Goal: Information Seeking & Learning: Understand process/instructions

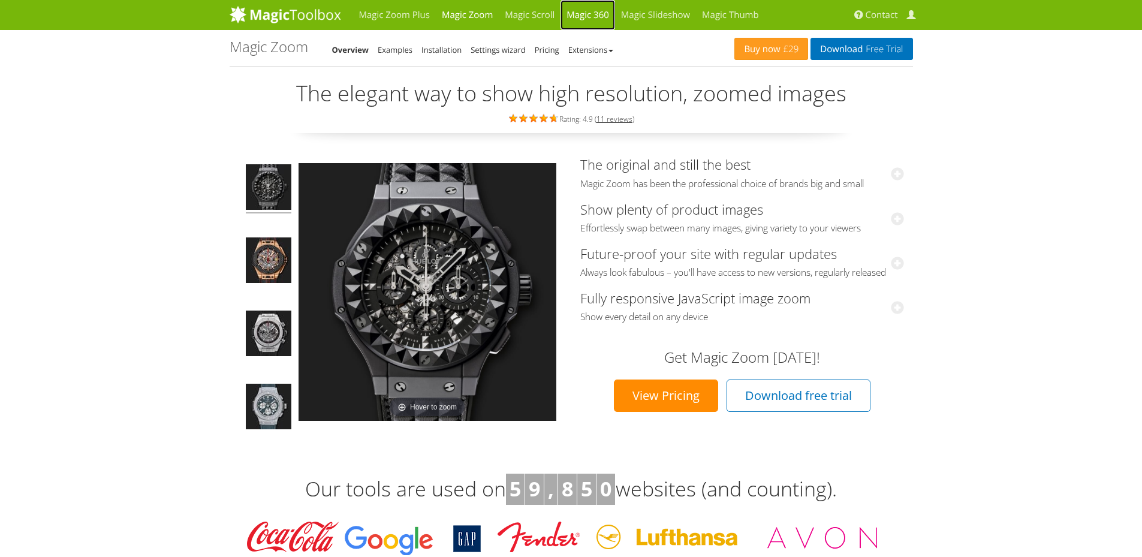
click at [589, 11] on link "Magic 360" at bounding box center [587, 15] width 55 height 30
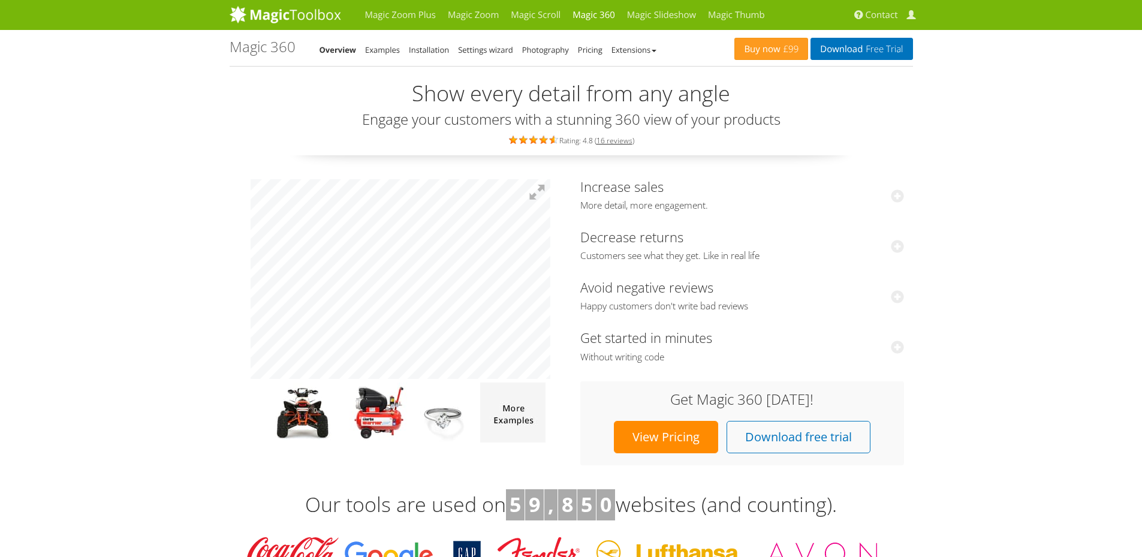
click at [375, 52] on link "Examples" at bounding box center [382, 49] width 35 height 11
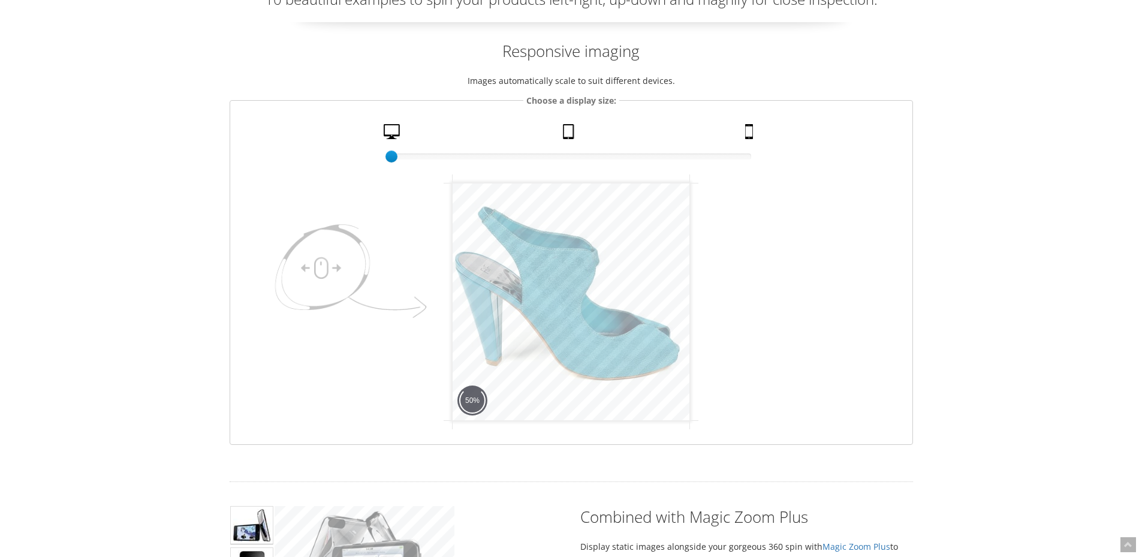
scroll to position [120, 0]
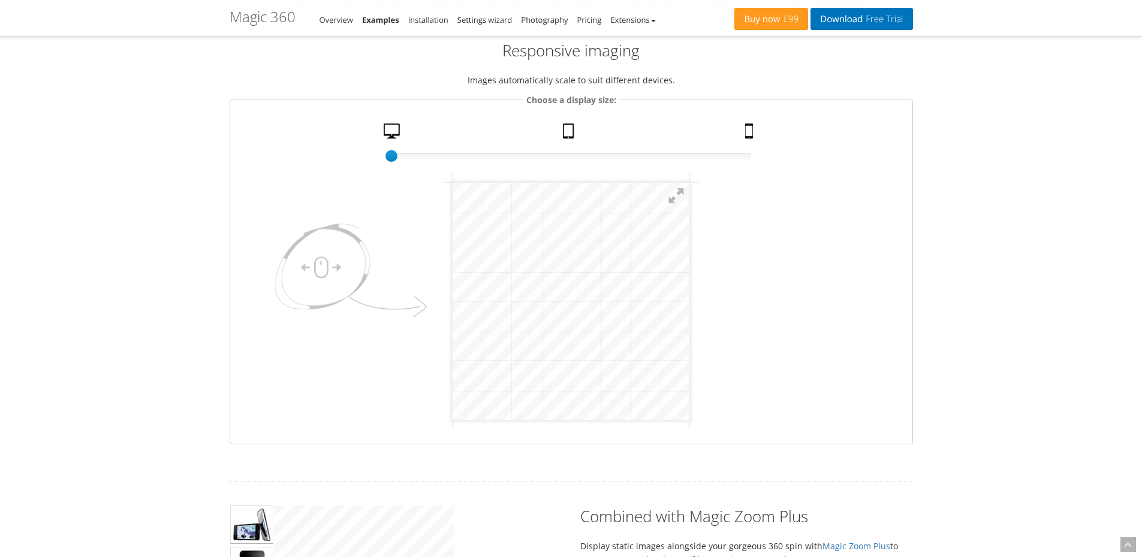
click at [689, 291] on html "mgctlbxN$M360 mgctlbxV$4.6.13 mgctlbxL$M" at bounding box center [570, 300] width 237 height 237
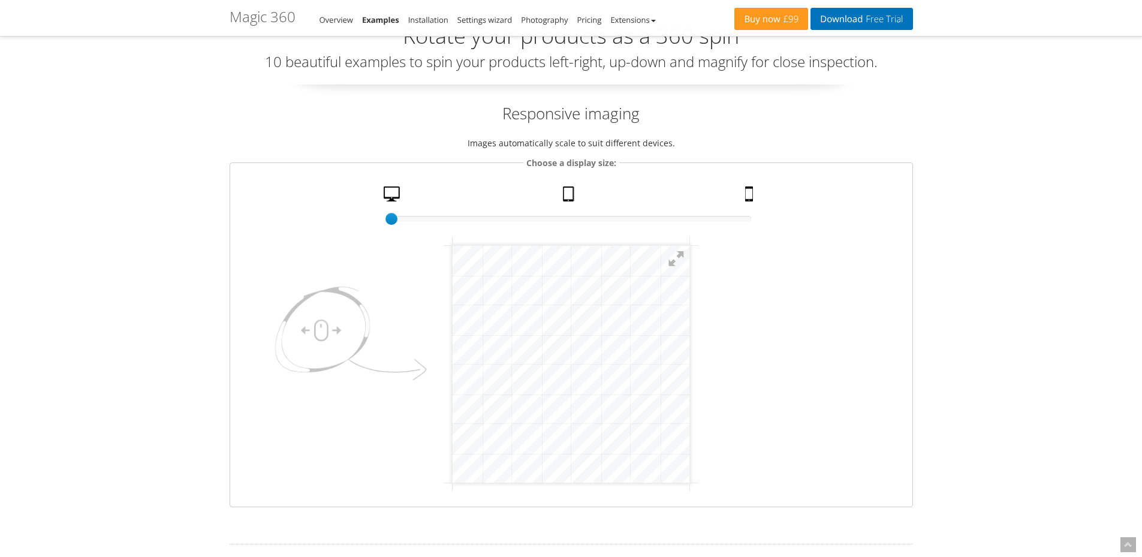
scroll to position [0, 0]
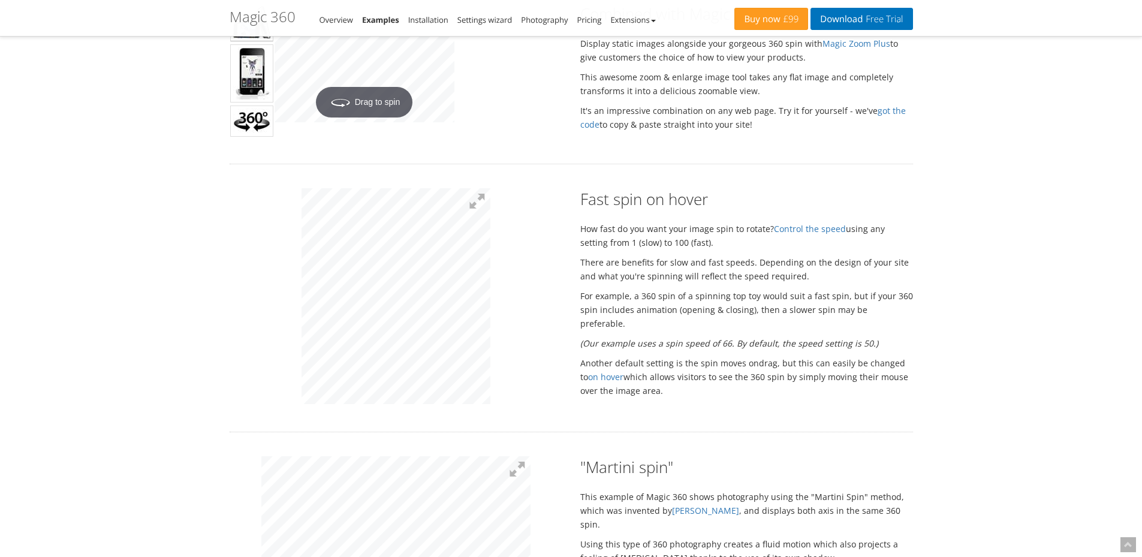
drag, startPoint x: 1024, startPoint y: 170, endPoint x: 1022, endPoint y: 185, distance: 14.5
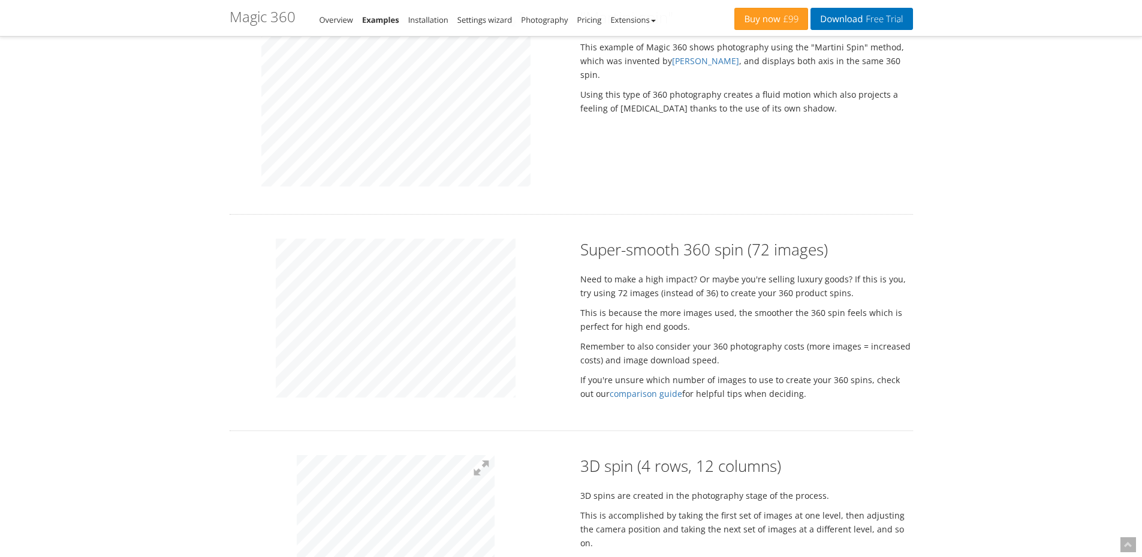
drag, startPoint x: 998, startPoint y: 226, endPoint x: 988, endPoint y: 252, distance: 27.7
click at [988, 252] on div "Magic Zoom Plus Magic Zoom Magic Scroll Magic 360 Magic Slideshow Magic Thumb C…" at bounding box center [571, 536] width 1142 height 3223
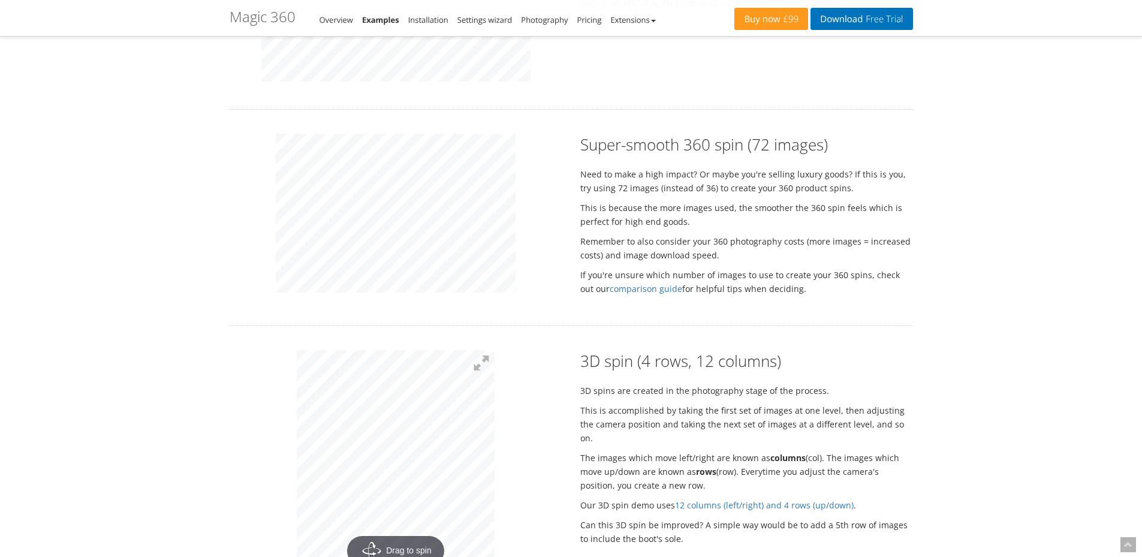
scroll to position [1194, 0]
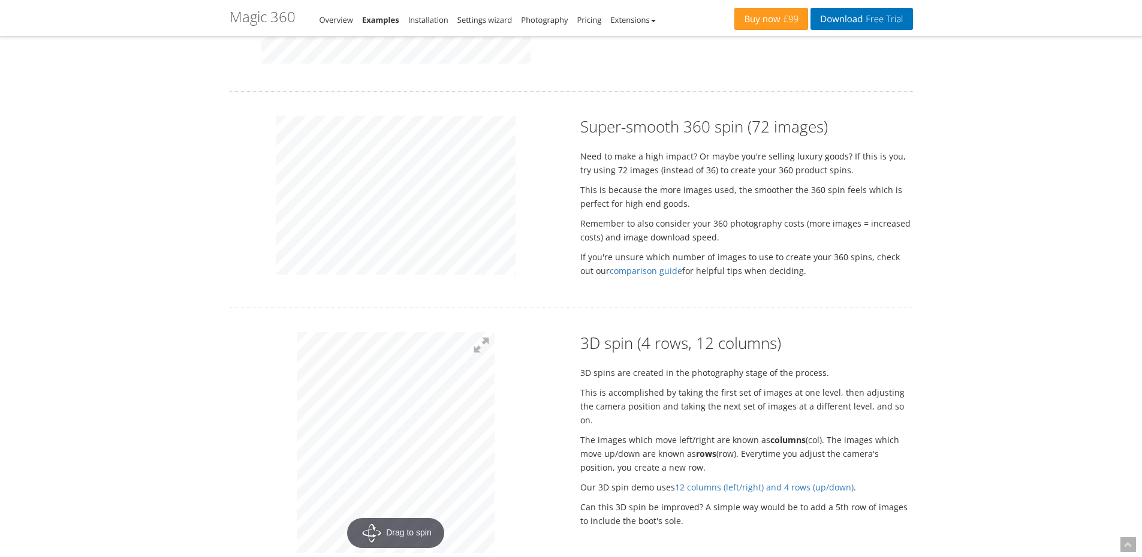
click at [259, 221] on div at bounding box center [396, 197] width 351 height 162
click at [623, 211] on div "Super-smooth 360 spin (72 images) Need to make a high impact? Or maybe you're s…" at bounding box center [571, 200] width 701 height 168
click at [616, 205] on div "Super-smooth 360 spin (72 images) Need to make a high impact? Or maybe you're s…" at bounding box center [571, 200] width 701 height 168
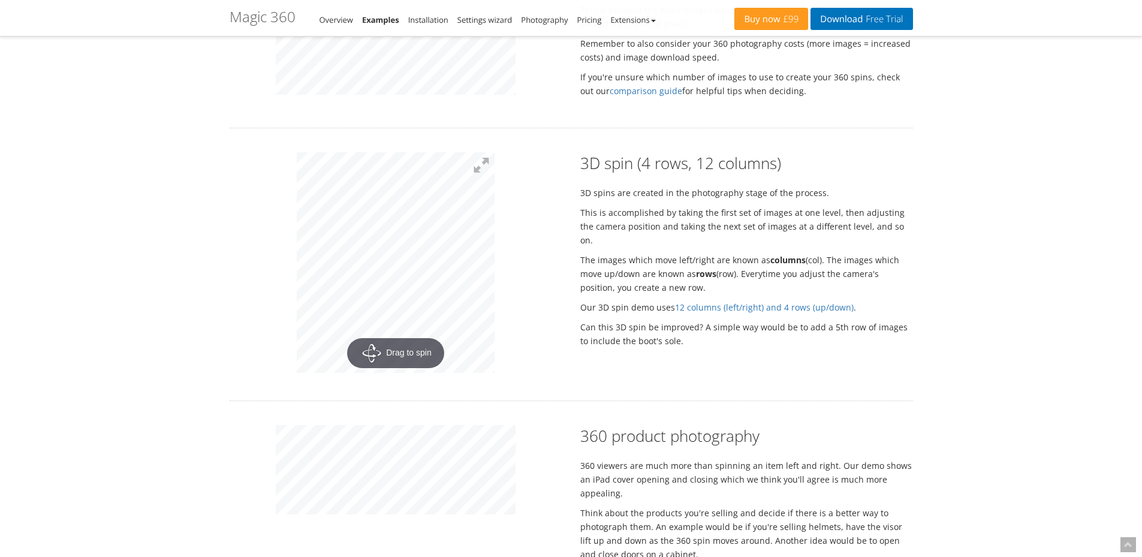
scroll to position [1434, 0]
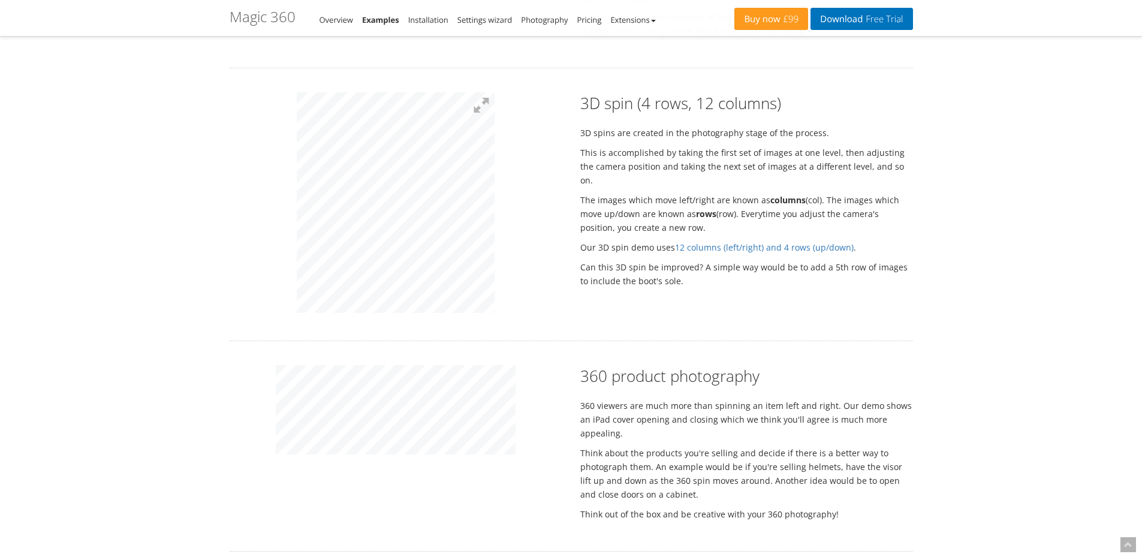
click at [432, 86] on div "Rotate your products as a 360 spin 10 beautiful examples to spin your products …" at bounding box center [571, 81] width 683 height 2868
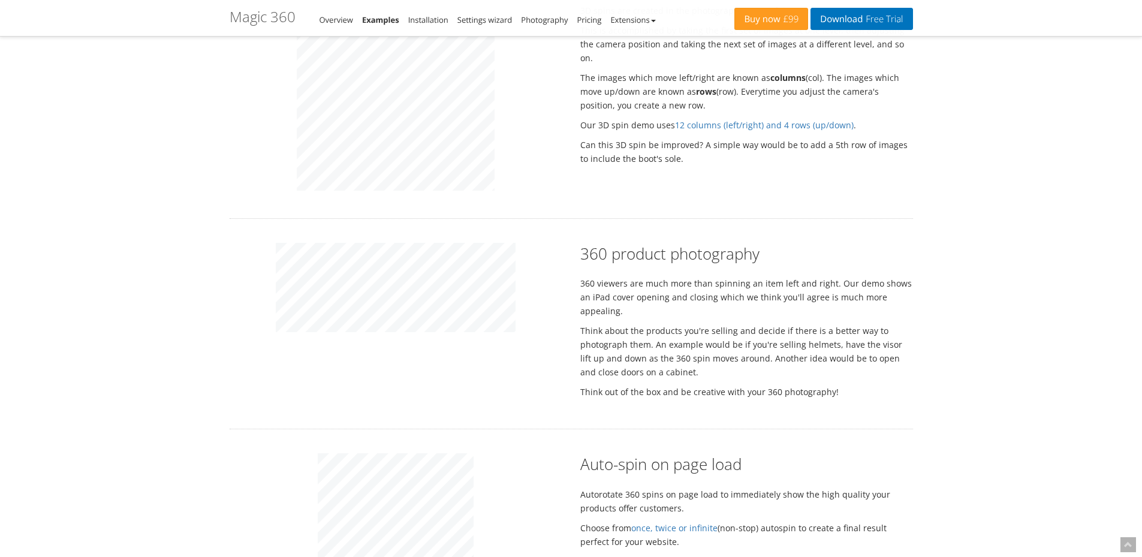
scroll to position [1674, 0]
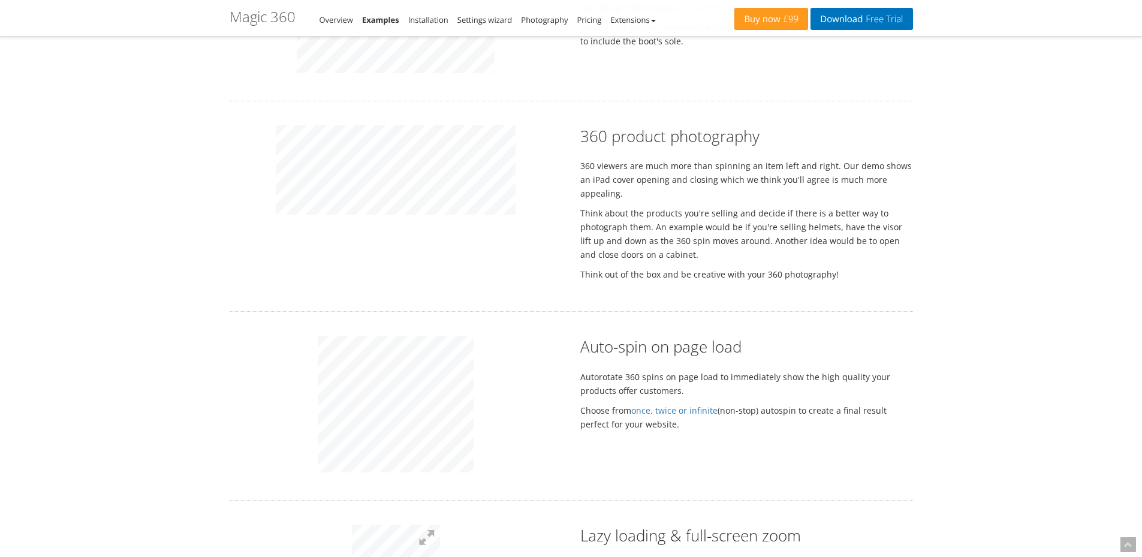
click at [351, 221] on div at bounding box center [396, 174] width 351 height 99
click at [232, 182] on p at bounding box center [396, 171] width 333 height 93
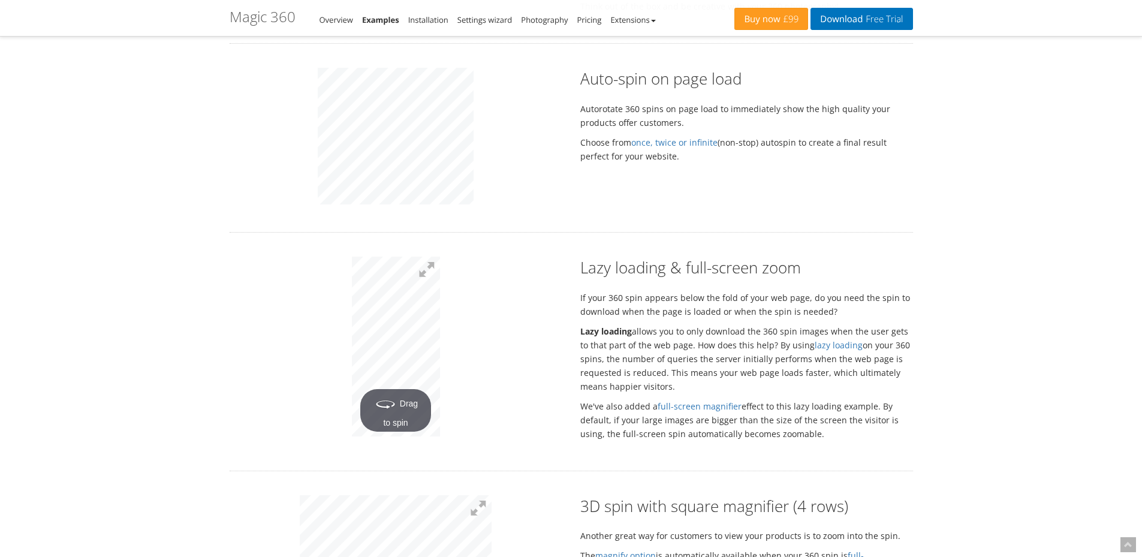
scroll to position [1914, 0]
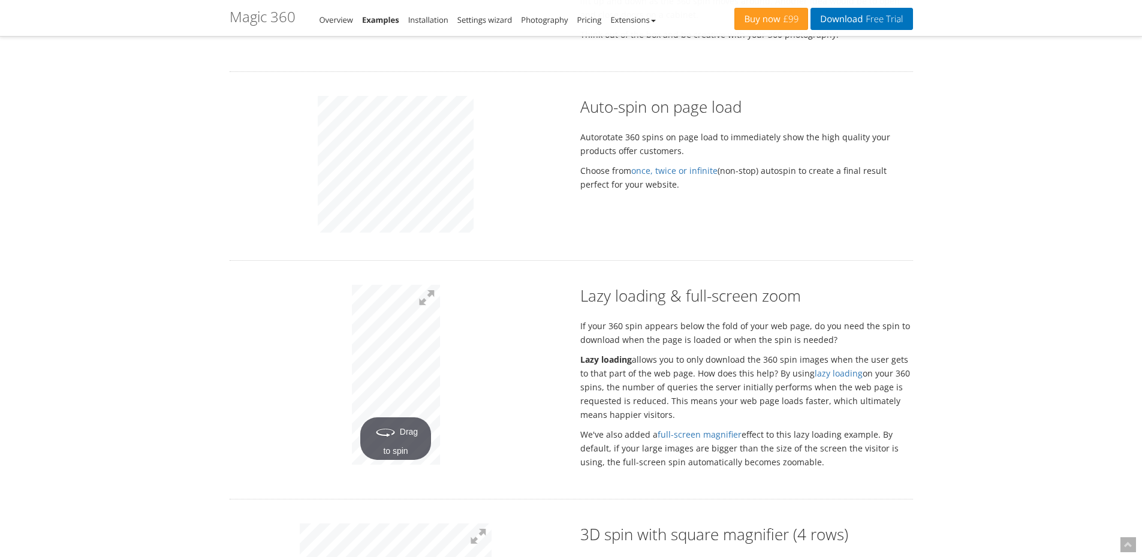
click at [309, 164] on div at bounding box center [396, 166] width 351 height 140
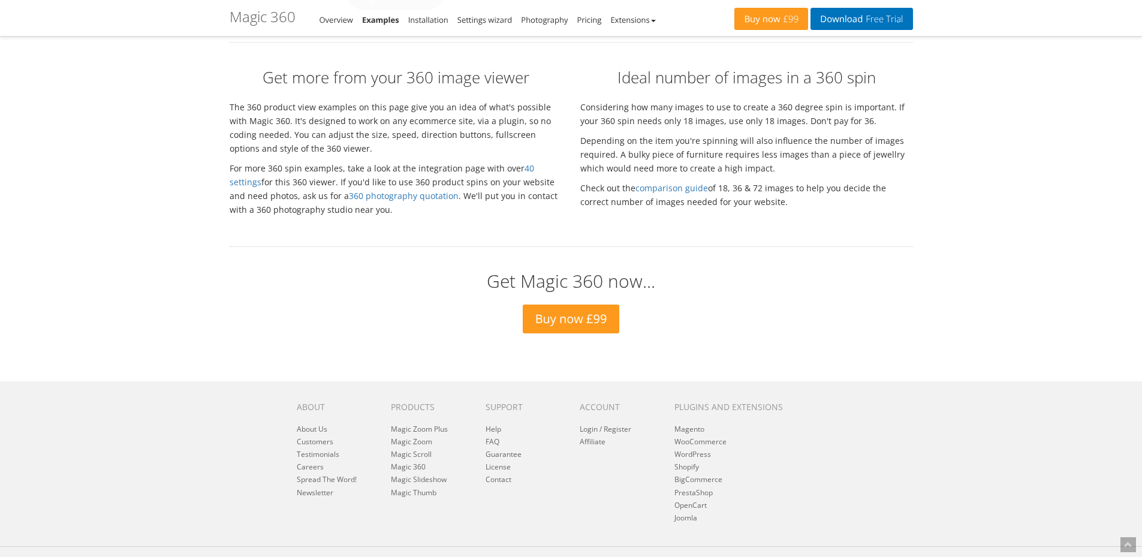
drag, startPoint x: 956, startPoint y: 360, endPoint x: 961, endPoint y: 336, distance: 24.6
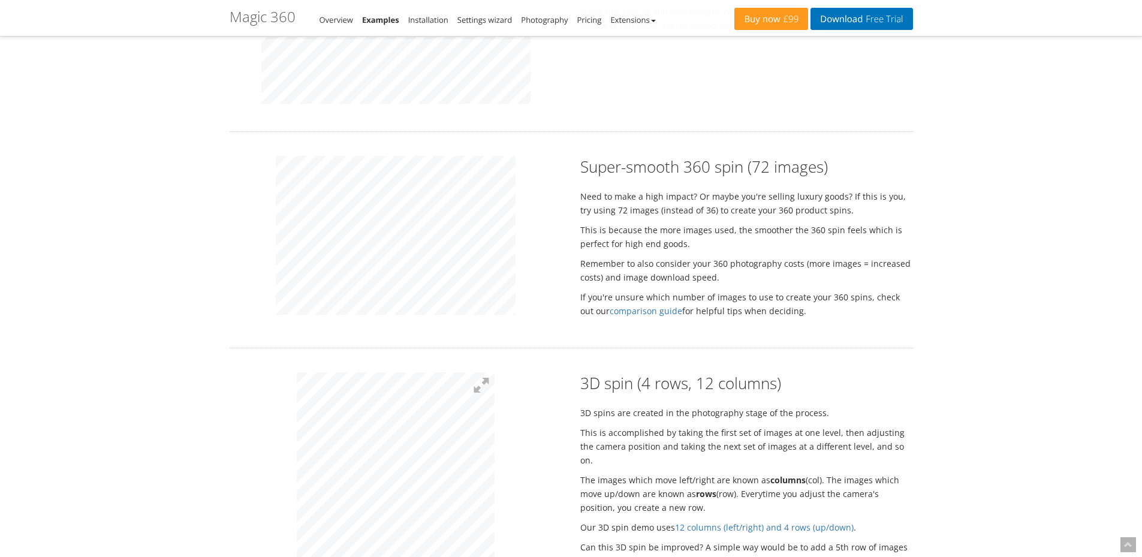
drag, startPoint x: 964, startPoint y: 198, endPoint x: 964, endPoint y: 191, distance: 7.2
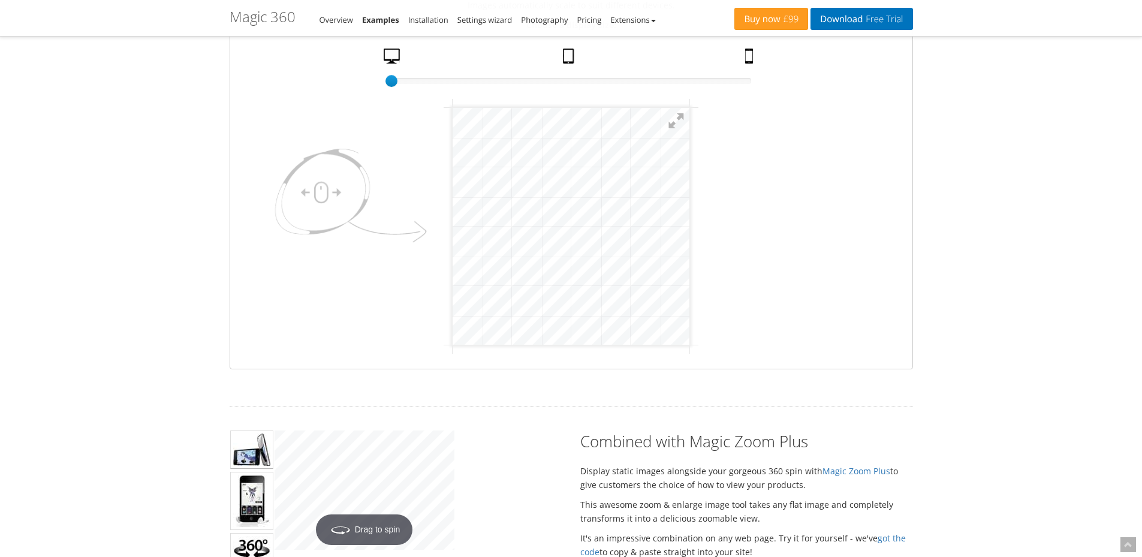
scroll to position [60, 0]
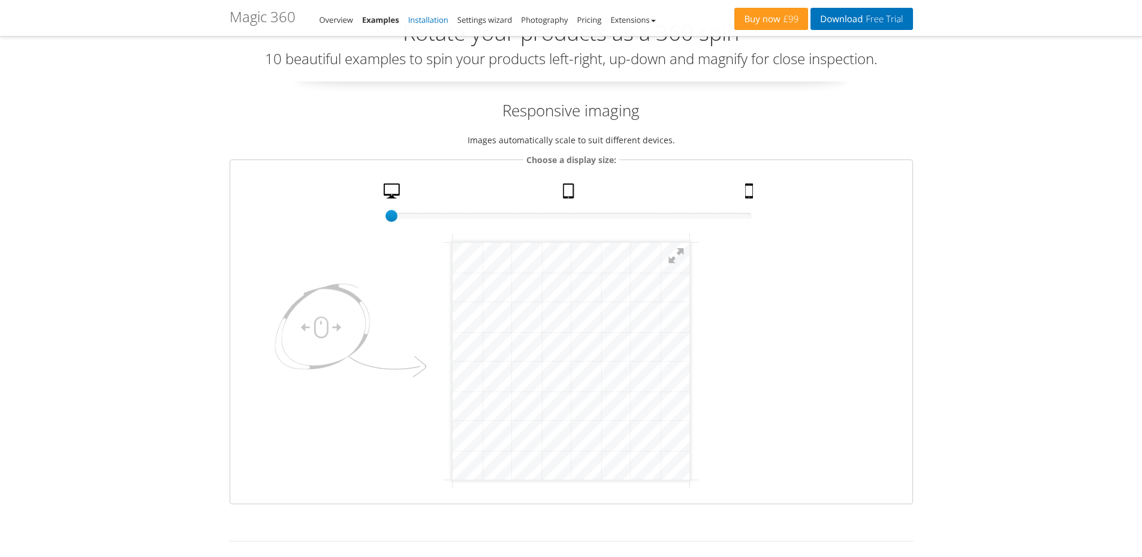
click at [425, 20] on link "Installation" at bounding box center [428, 19] width 40 height 11
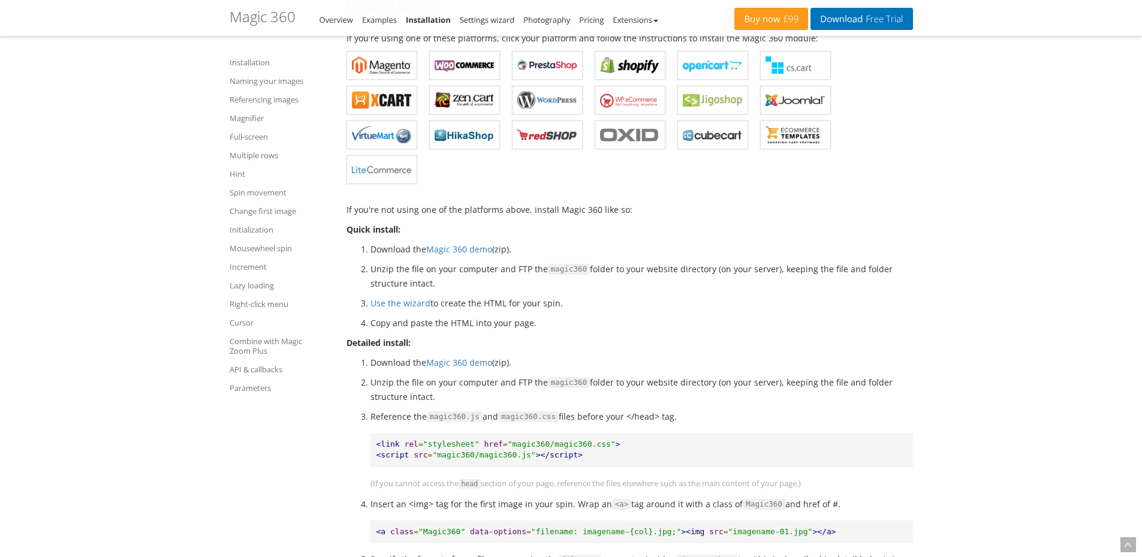
drag, startPoint x: 973, startPoint y: 234, endPoint x: 972, endPoint y: 245, distance: 11.4
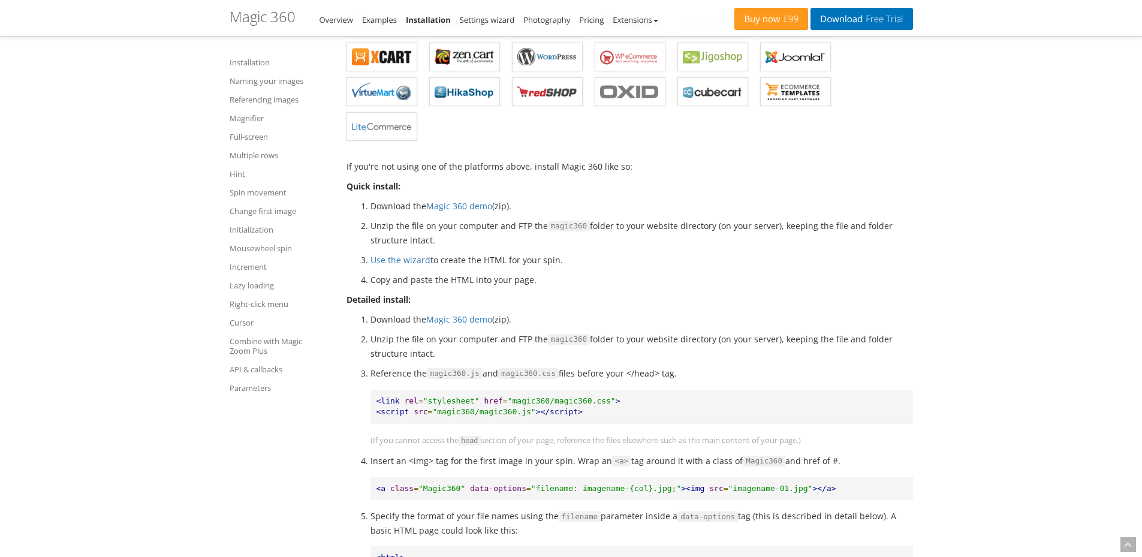
scroll to position [426, 0]
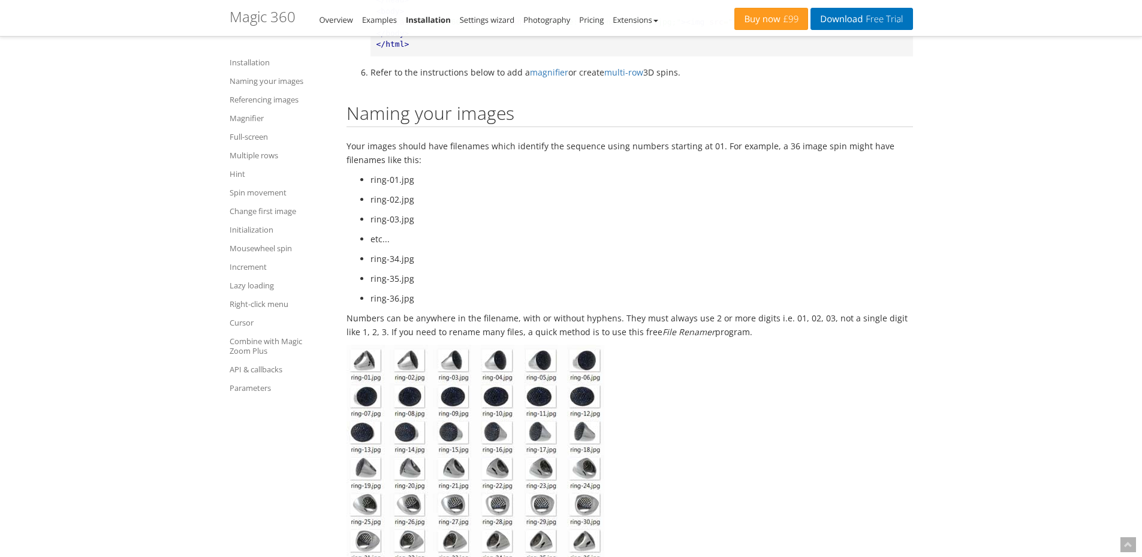
scroll to position [1025, 0]
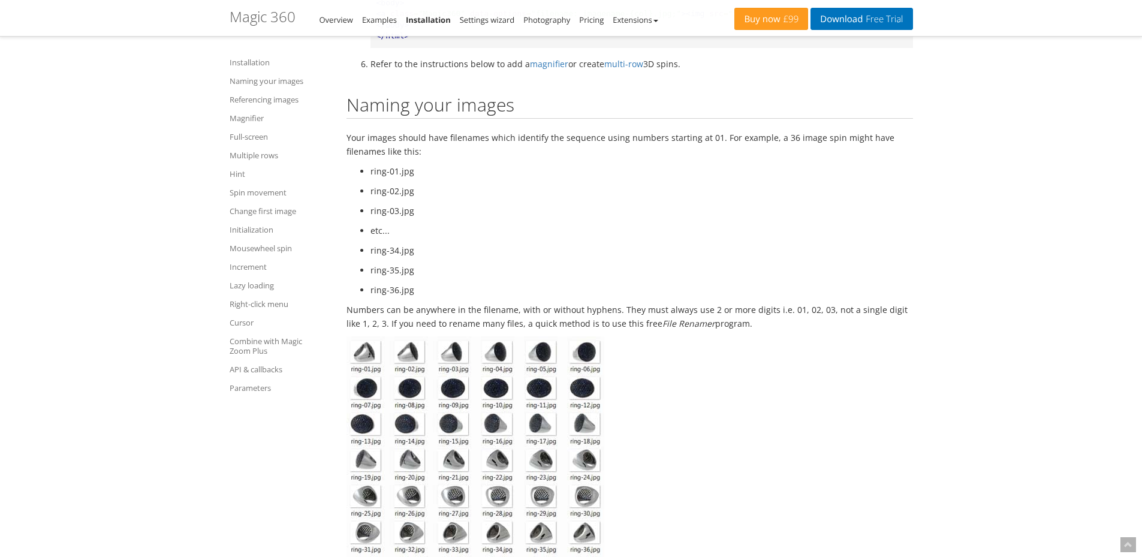
drag, startPoint x: 982, startPoint y: 191, endPoint x: 987, endPoint y: 204, distance: 14.0
click at [496, 141] on p "Your images should have filenames which identify the sequence using numbers sta…" at bounding box center [629, 144] width 566 height 28
click at [509, 141] on p "Your images should have filenames which identify the sequence using numbers sta…" at bounding box center [629, 144] width 566 height 28
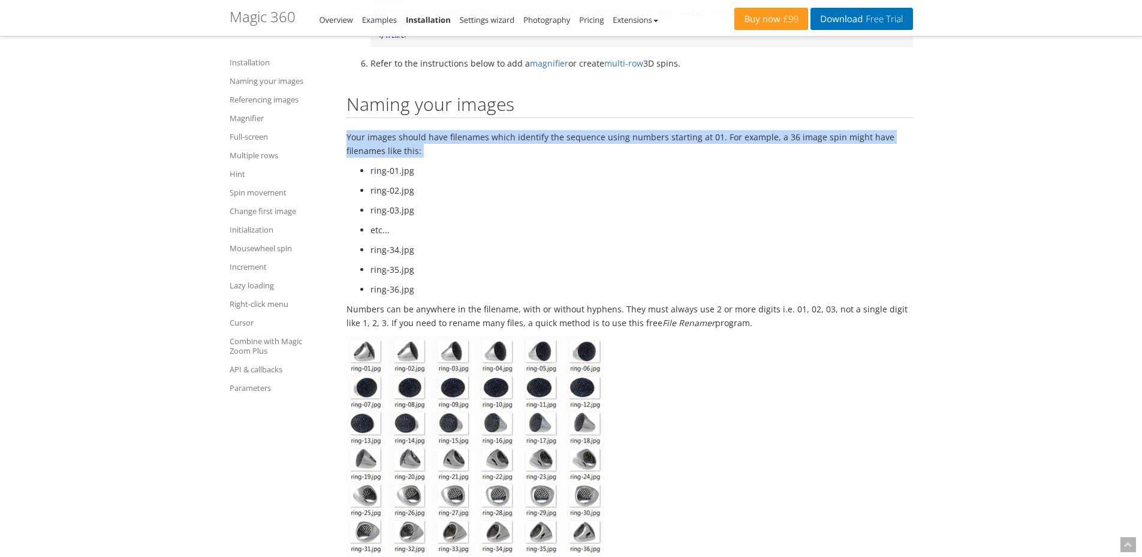
click at [509, 141] on p "Your images should have filenames which identify the sequence using numbers sta…" at bounding box center [629, 144] width 566 height 28
click at [719, 155] on p "Your images should have filenames which identify the sequence using numbers sta…" at bounding box center [629, 144] width 566 height 28
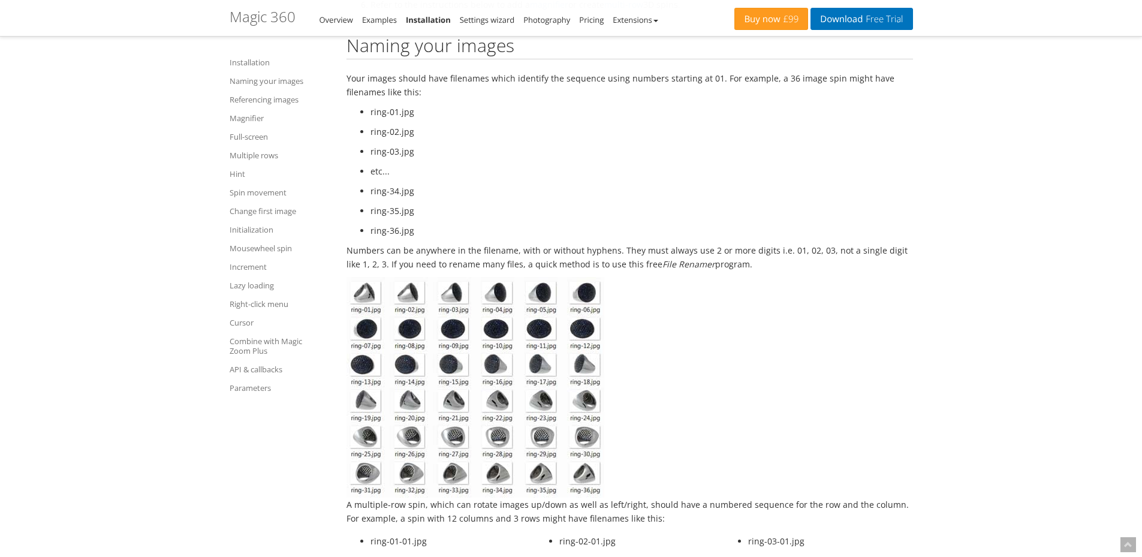
scroll to position [1099, 0]
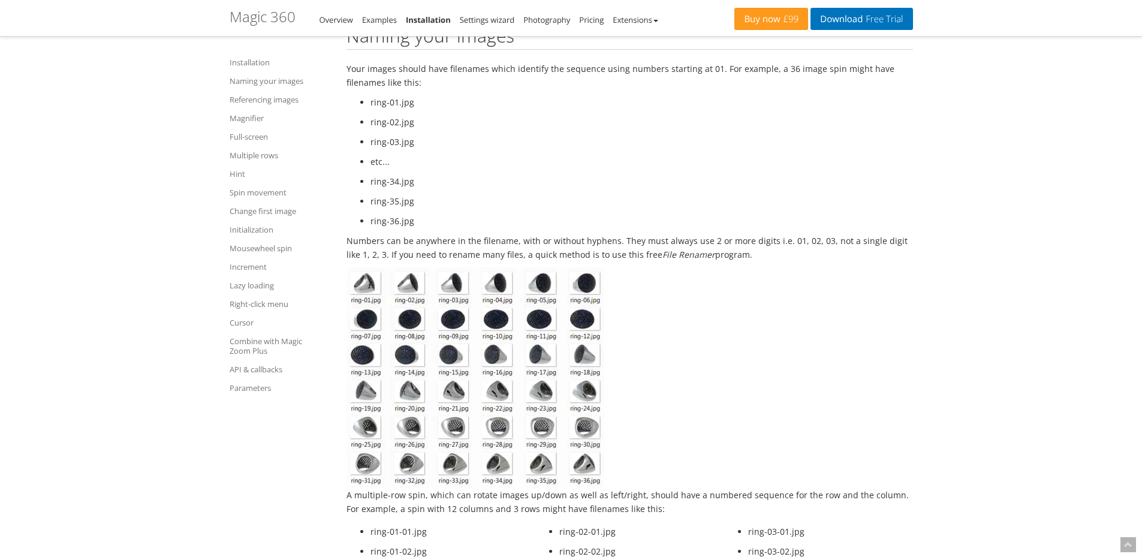
drag, startPoint x: 944, startPoint y: 164, endPoint x: 943, endPoint y: 188, distance: 24.0
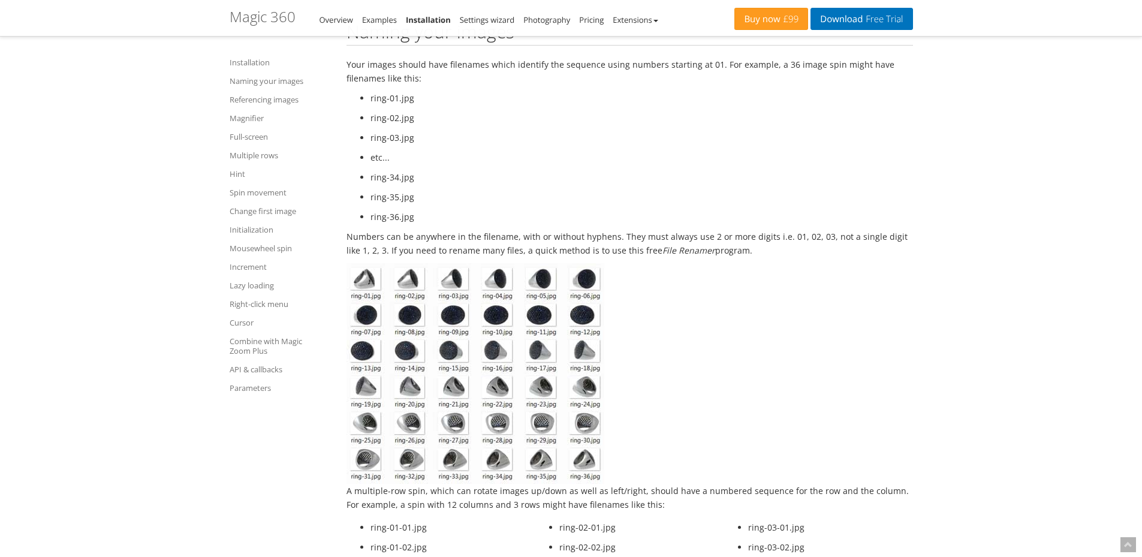
drag, startPoint x: 954, startPoint y: 163, endPoint x: 952, endPoint y: 173, distance: 10.5
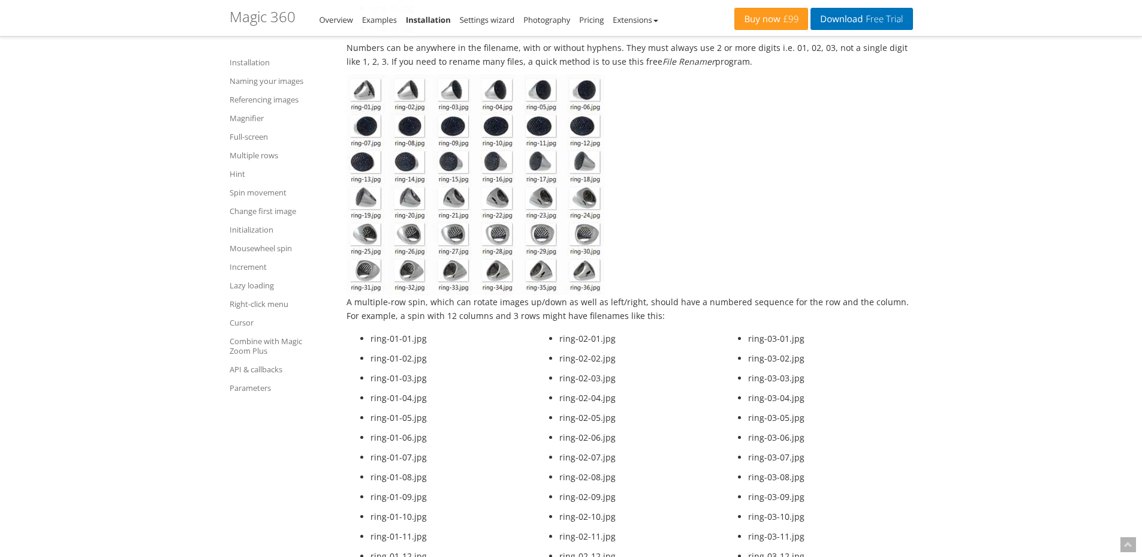
drag, startPoint x: 996, startPoint y: 158, endPoint x: 990, endPoint y: 207, distance: 49.5
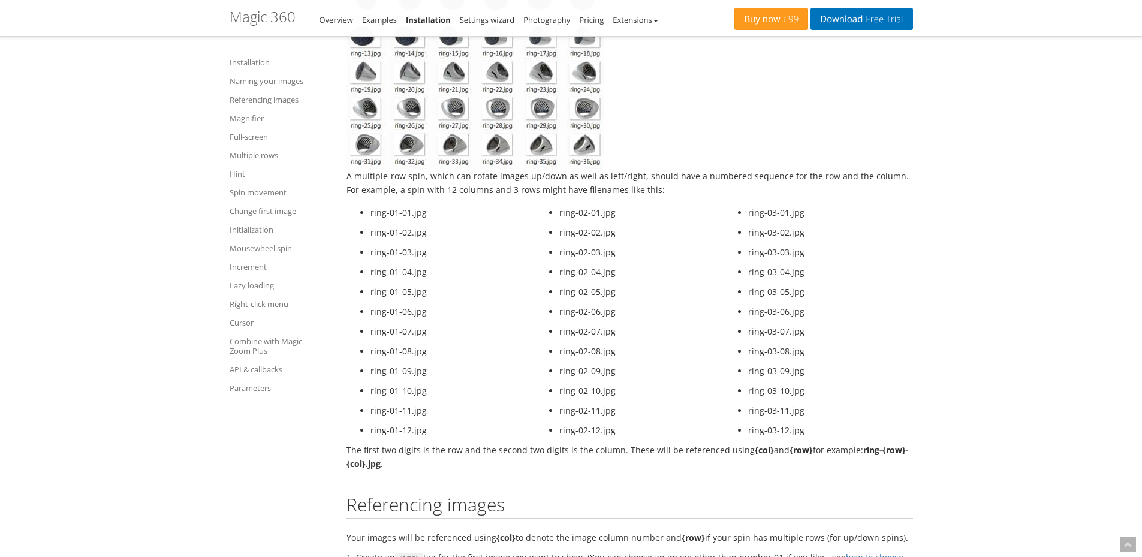
scroll to position [1423, 0]
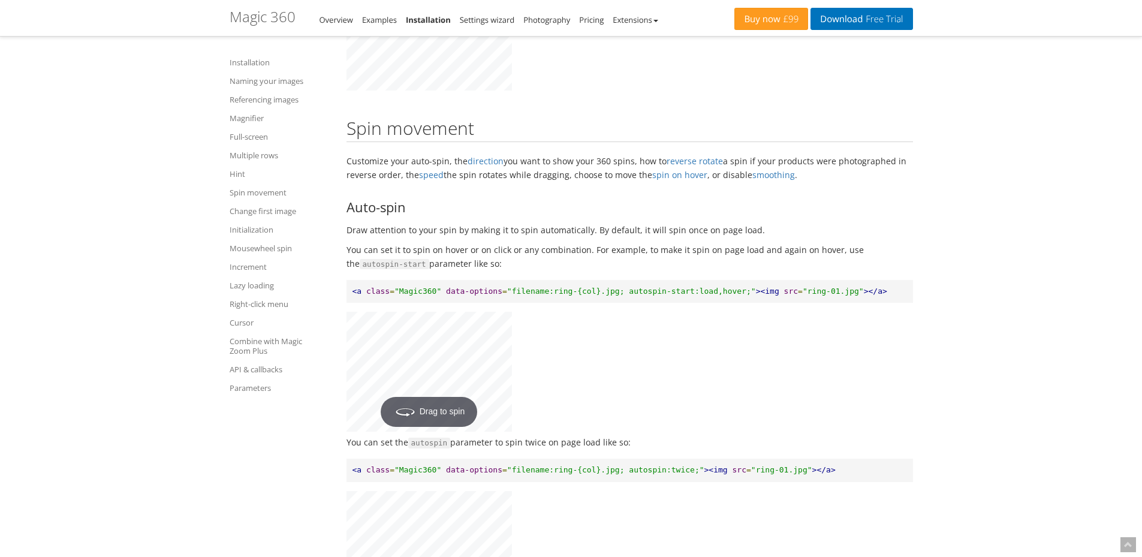
drag, startPoint x: 1042, startPoint y: 353, endPoint x: 1025, endPoint y: 170, distance: 184.1
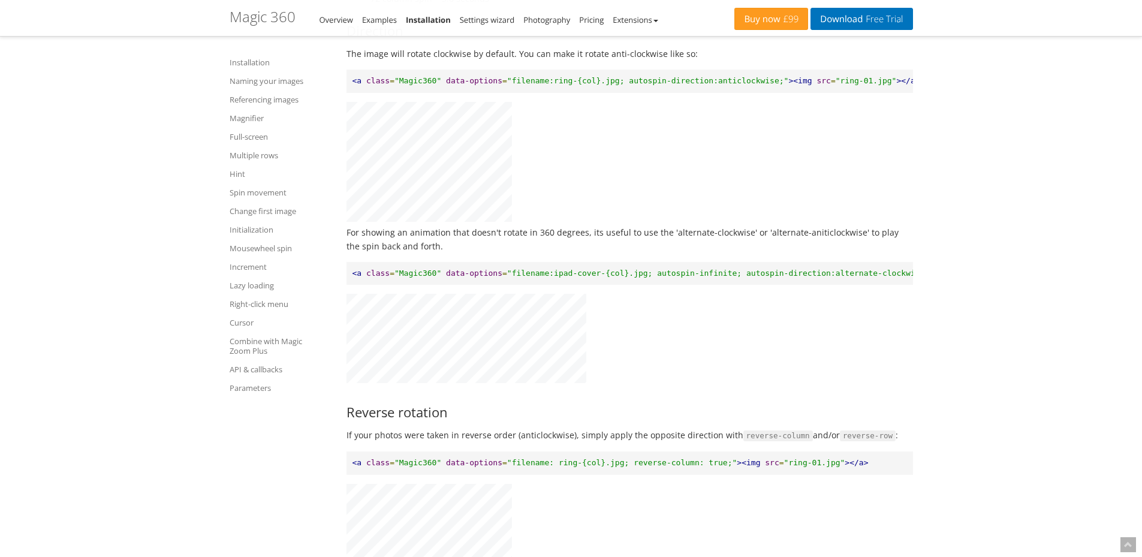
scroll to position [6109, 0]
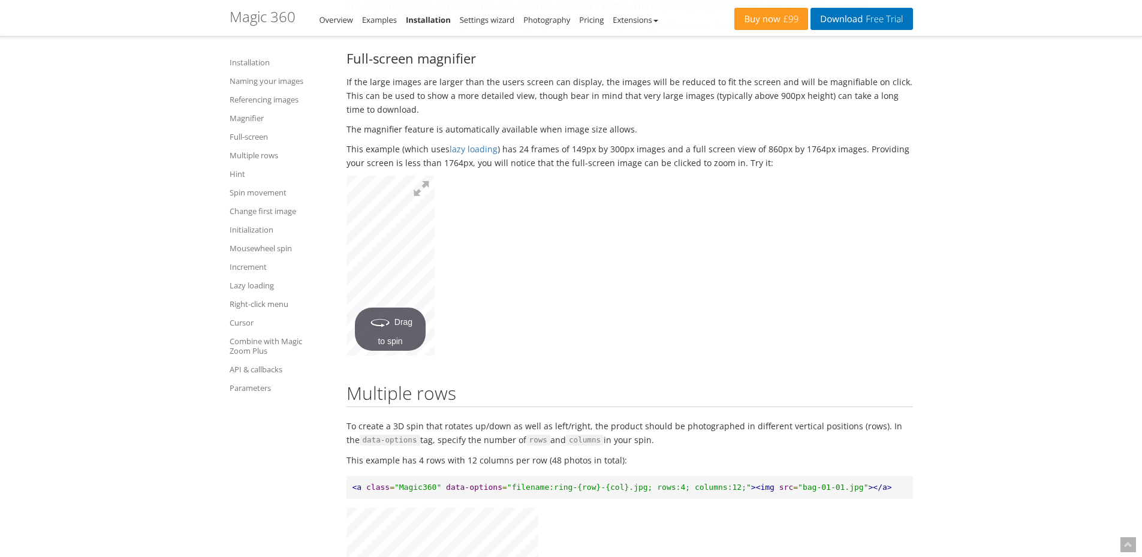
drag, startPoint x: 1043, startPoint y: 303, endPoint x: 1006, endPoint y: 92, distance: 214.1
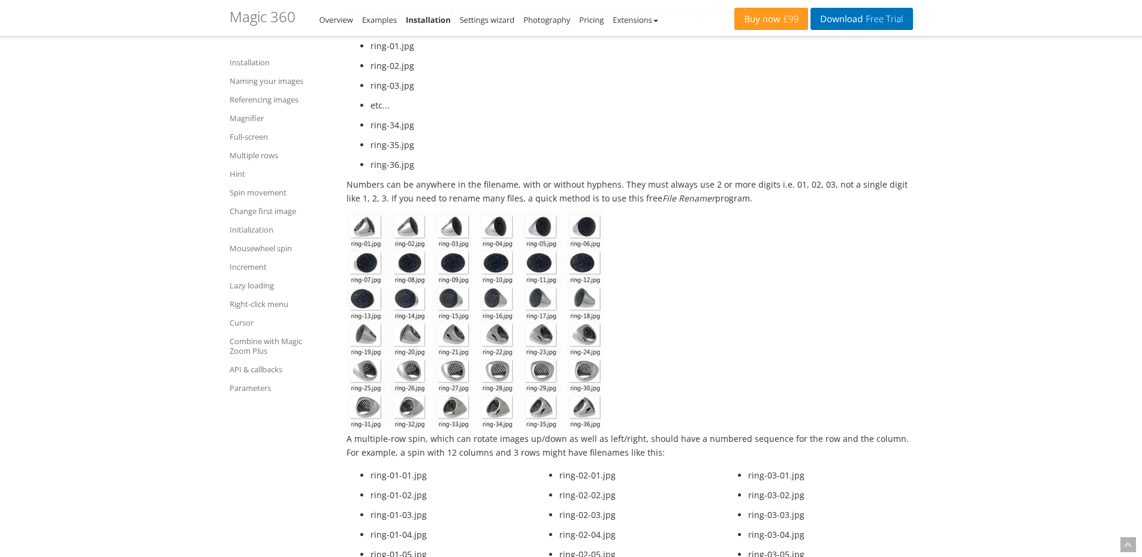
scroll to position [0, 0]
